Goal: Check status: Check status

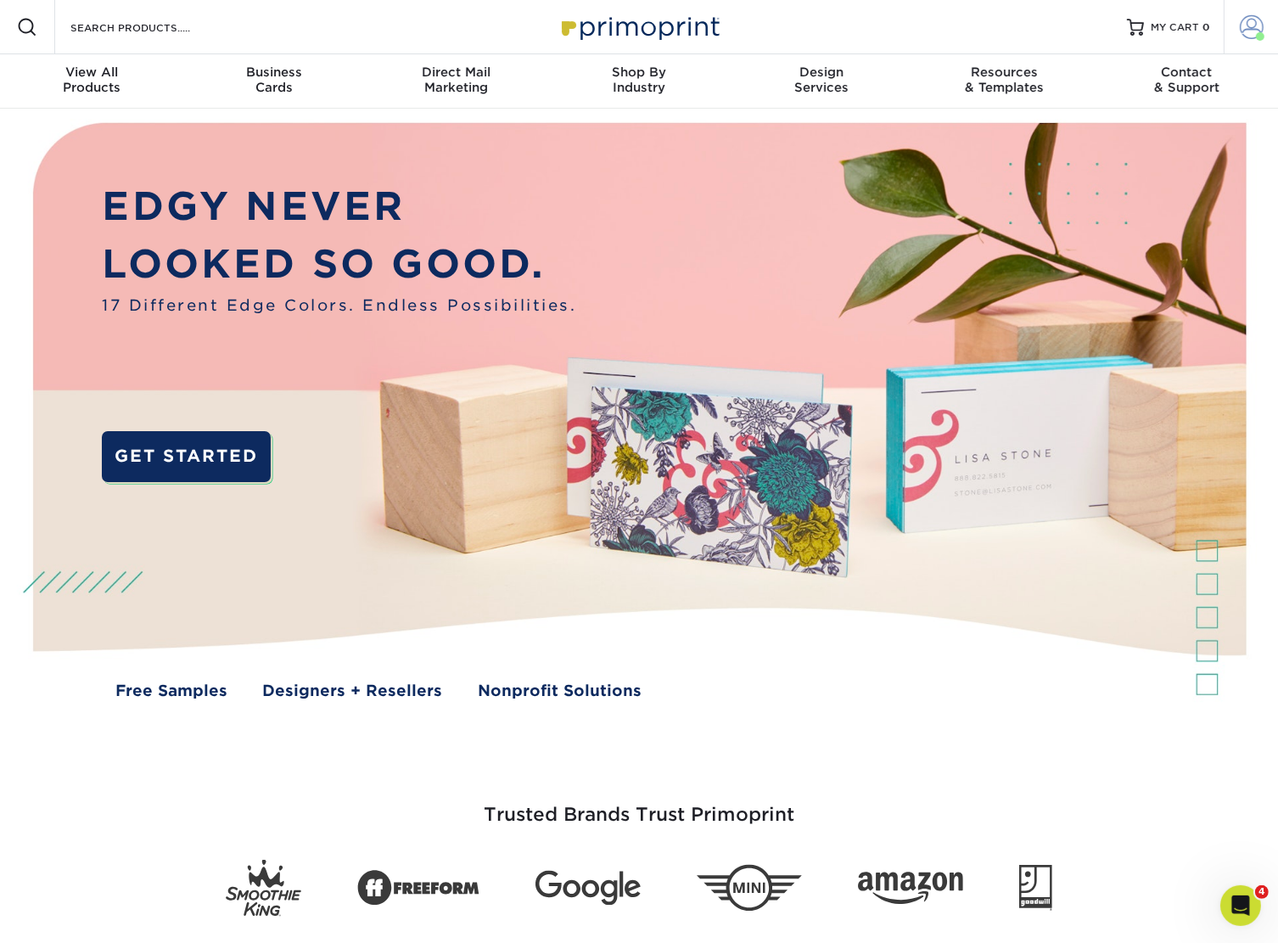
click at [1241, 34] on span at bounding box center [1252, 27] width 24 height 24
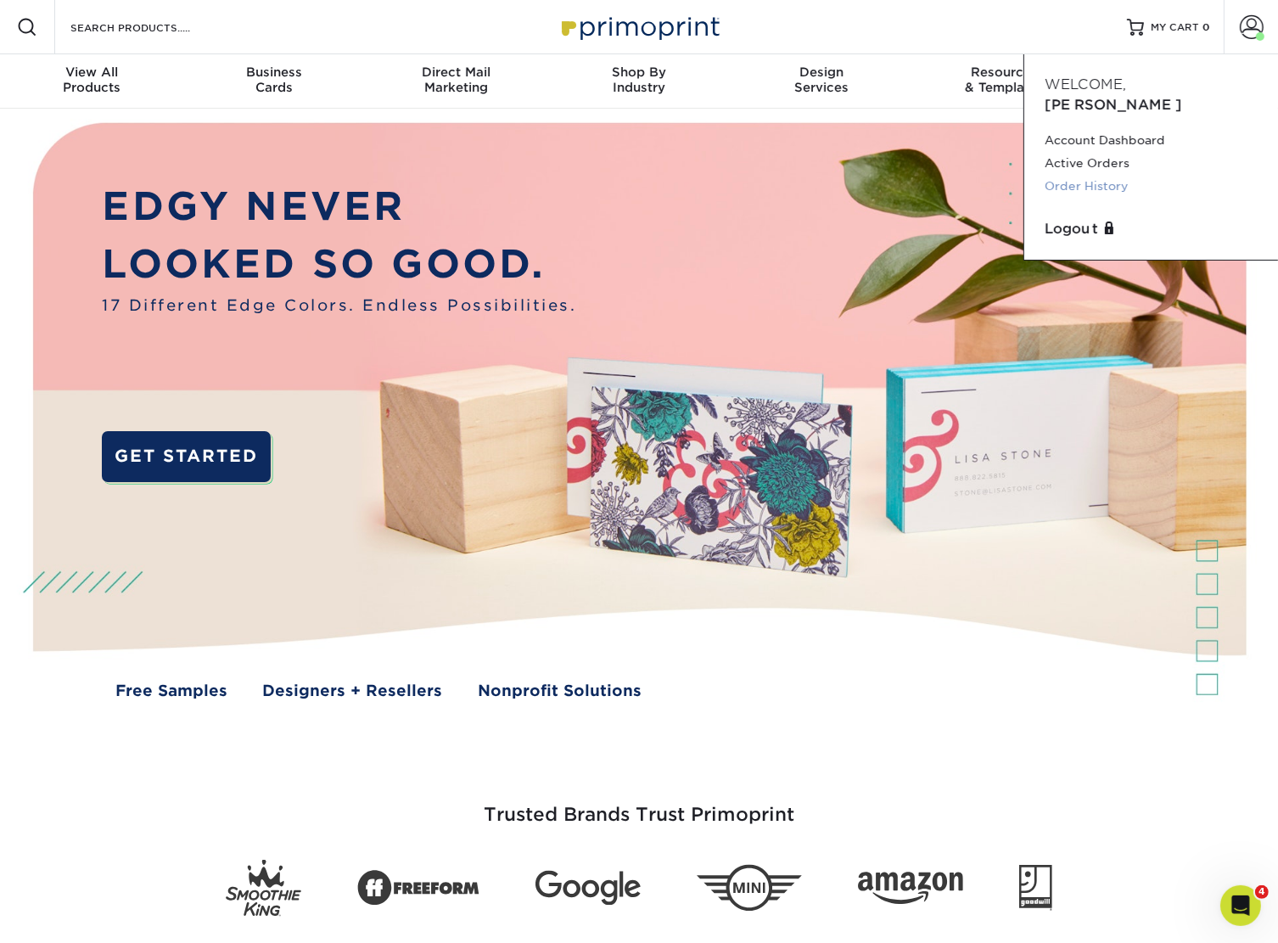
click at [1115, 175] on link "Order History" at bounding box center [1151, 186] width 213 height 23
click at [1112, 175] on link "Order History" at bounding box center [1151, 186] width 213 height 23
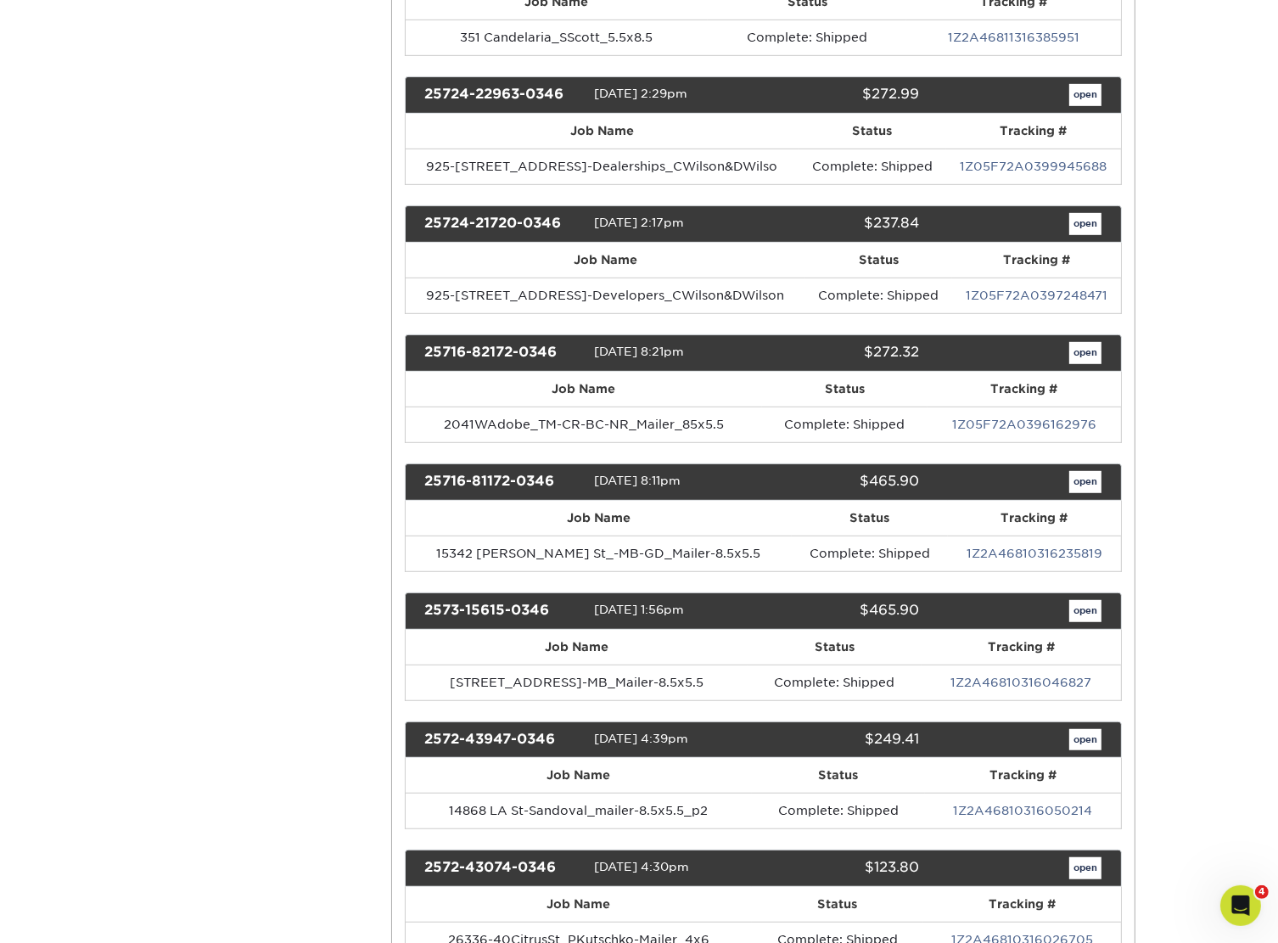
scroll to position [594, 0]
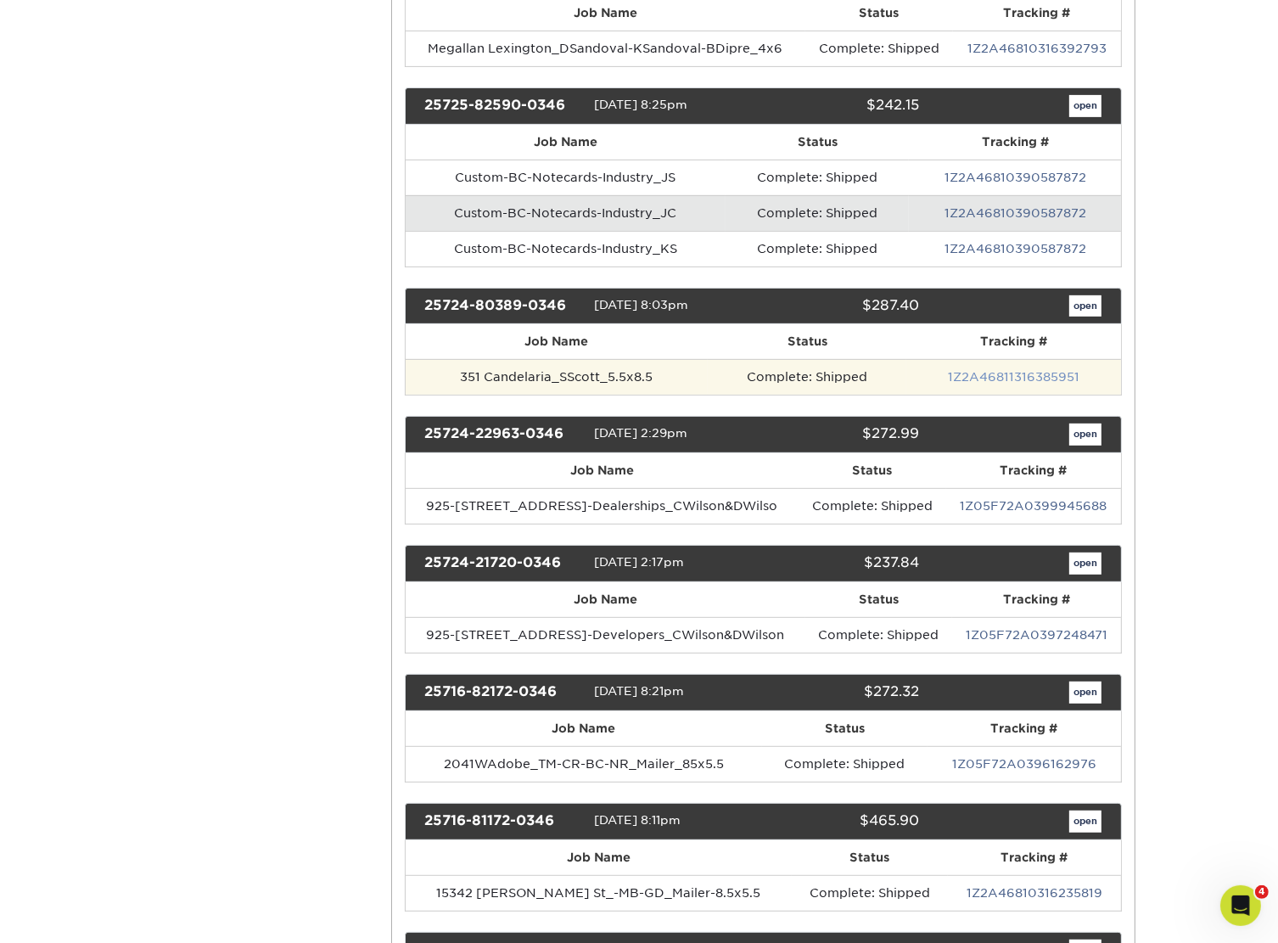
click at [997, 373] on link "1Z2A46811316385951" at bounding box center [1014, 377] width 132 height 14
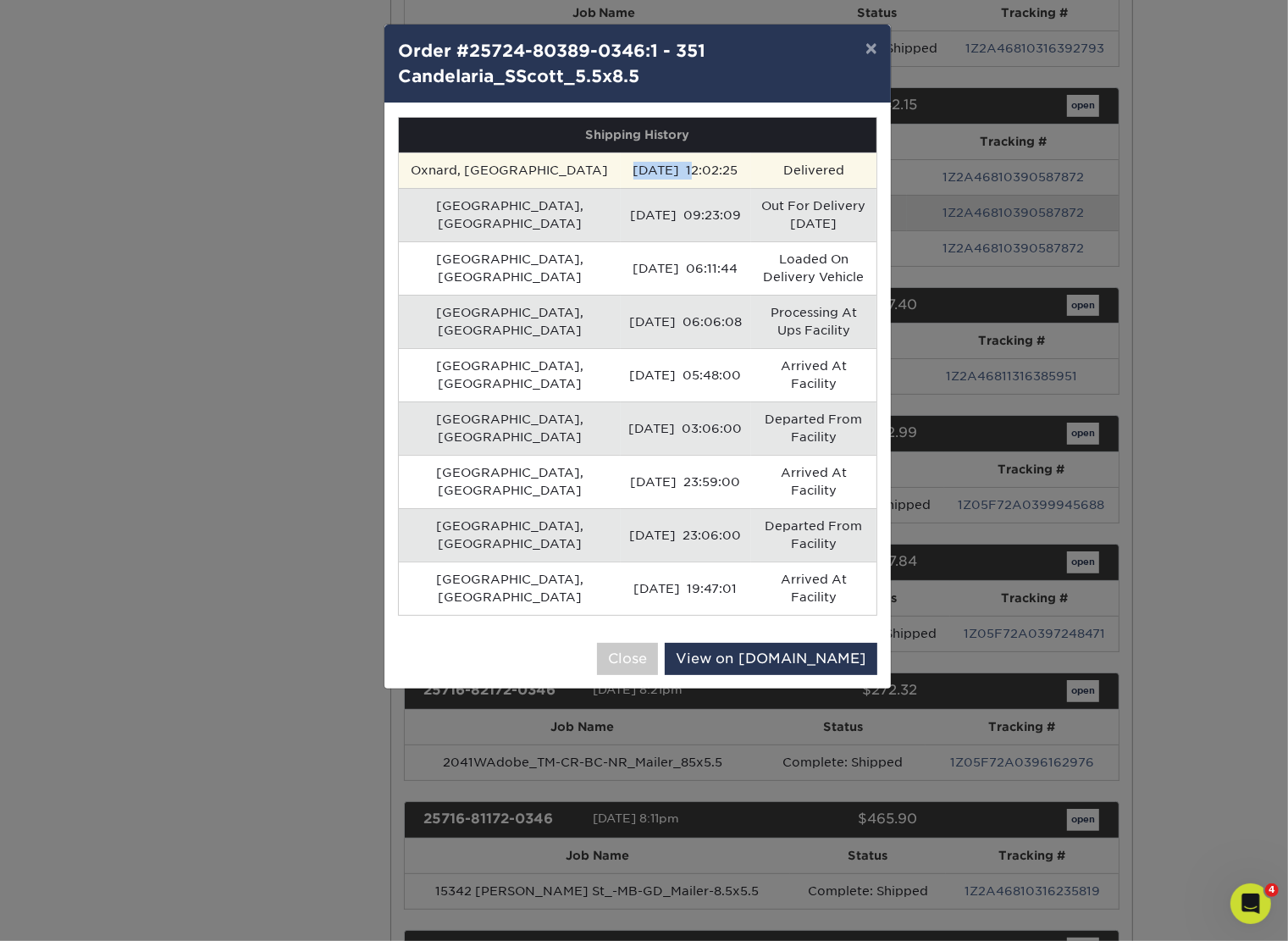
drag, startPoint x: 527, startPoint y: 171, endPoint x: 603, endPoint y: 177, distance: 76.2
click at [621, 177] on td "[DATE] 12:02:25" at bounding box center [685, 171] width 131 height 36
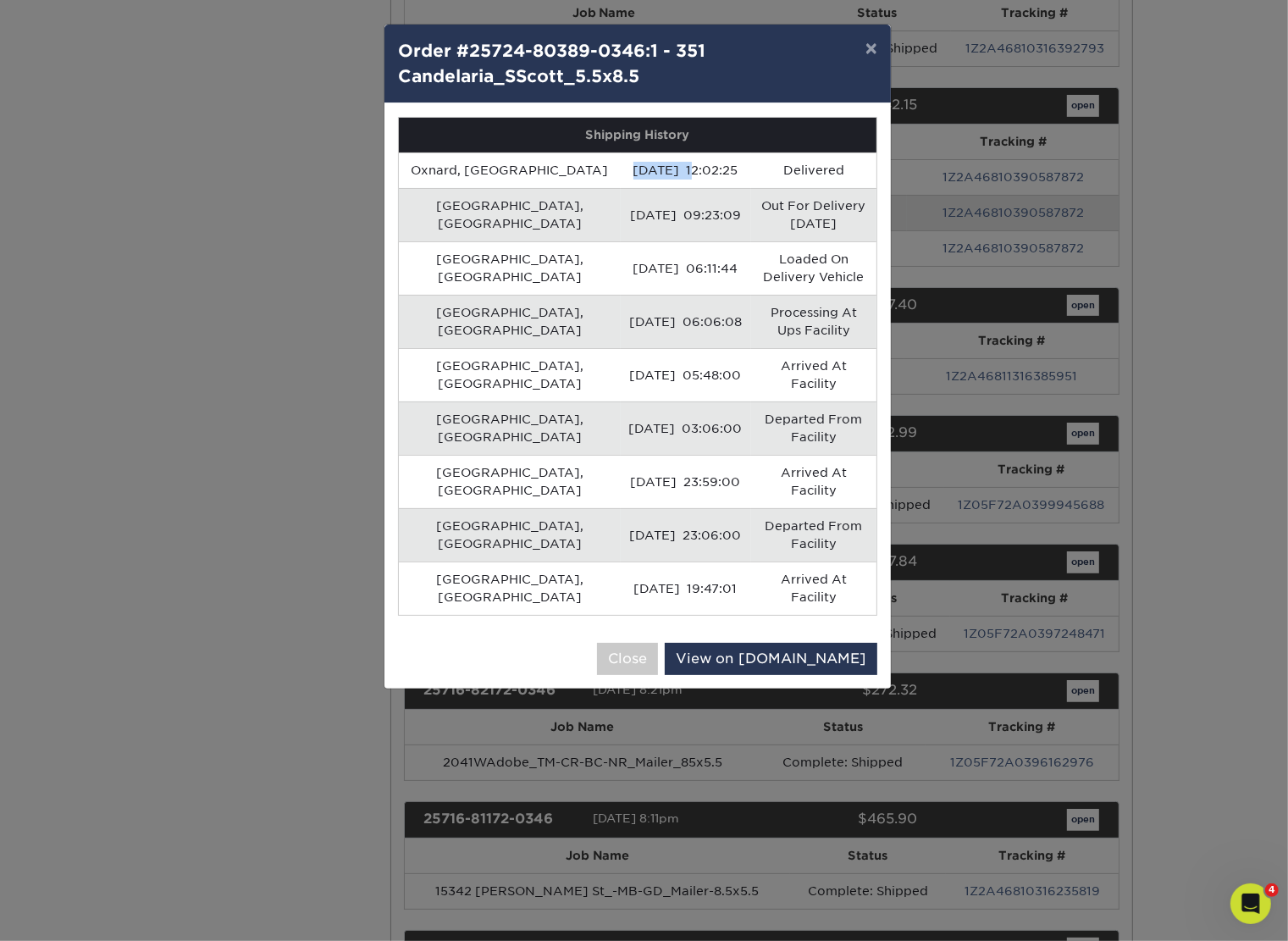
click at [238, 282] on div "× Order #25724-80389-0346:1 - 351 Candelaria_SScott_5.5x8.5 Shipping History [G…" at bounding box center [644, 470] width 1288 height 941
